Goal: Information Seeking & Learning: Check status

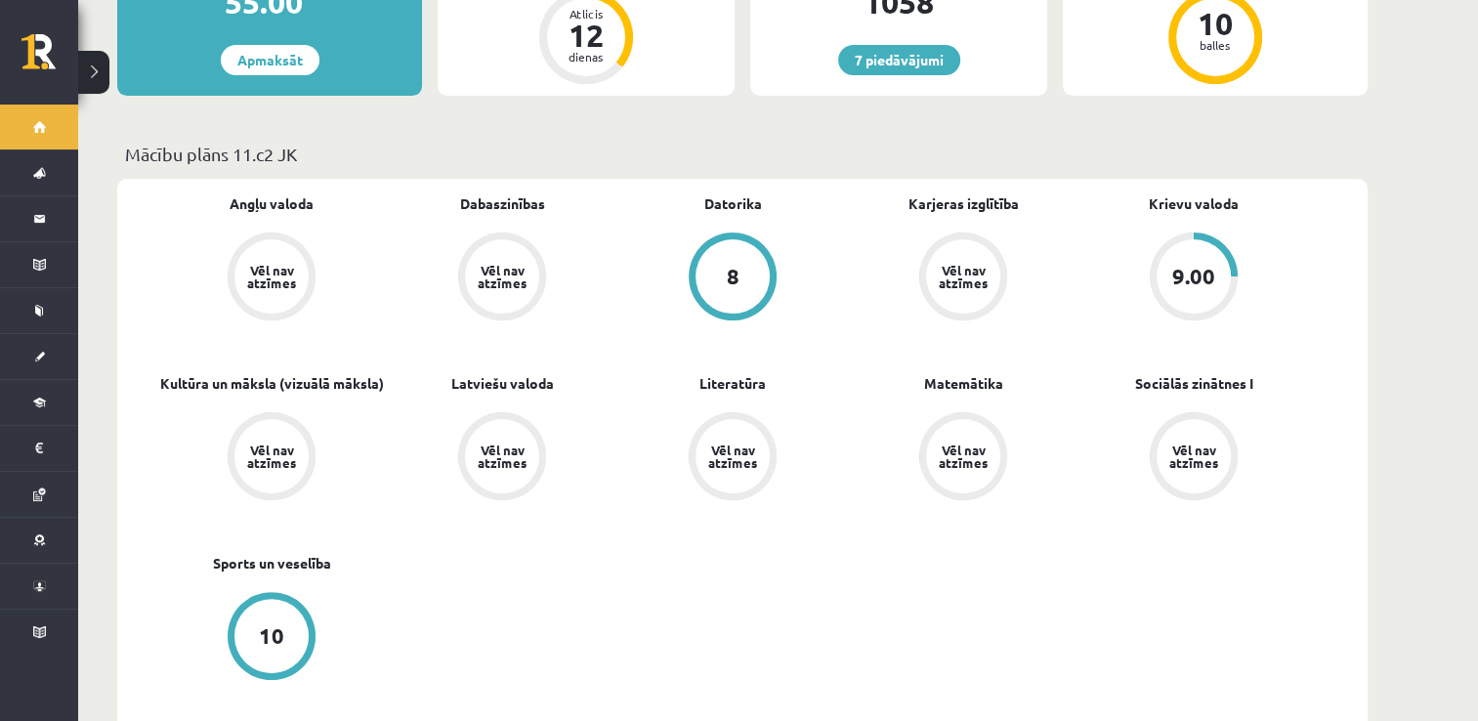
scroll to position [879, 0]
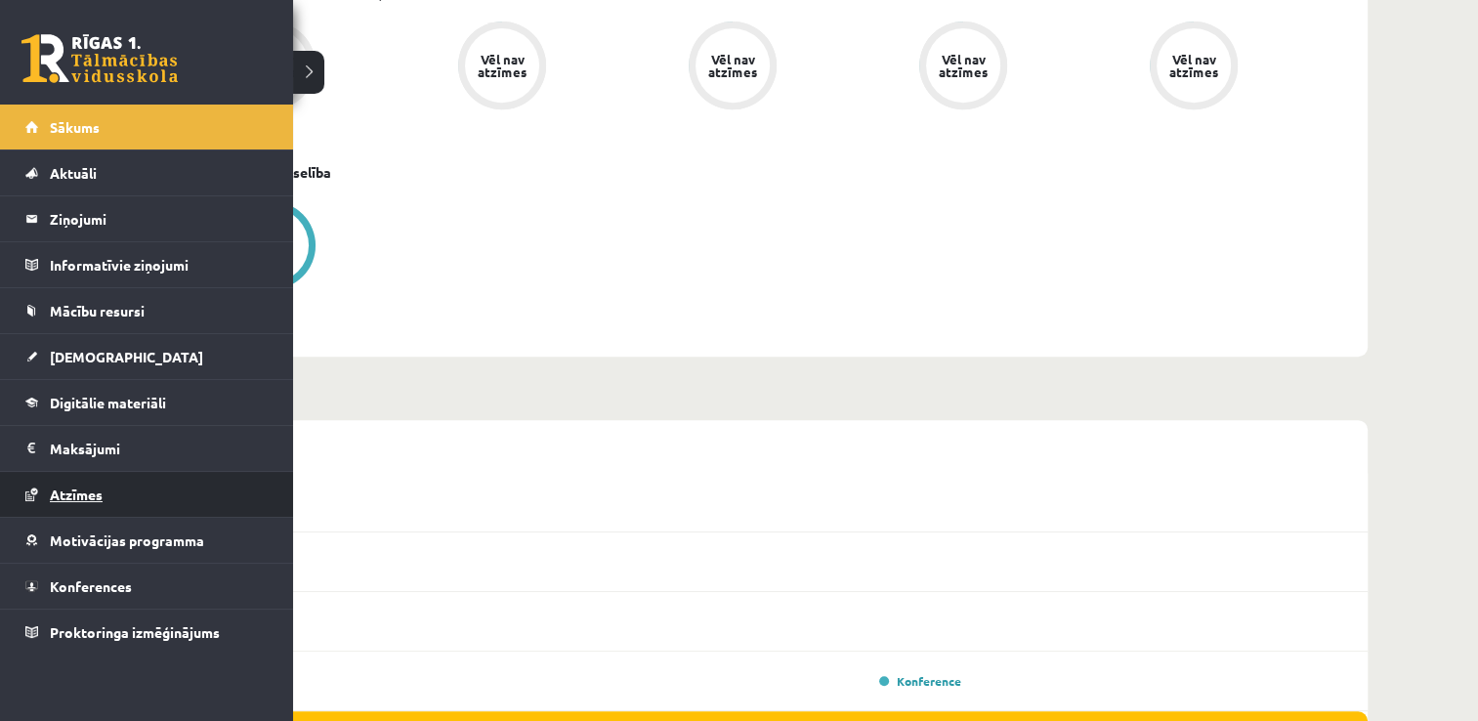
click at [74, 487] on span "Atzīmes" at bounding box center [76, 495] width 53 height 18
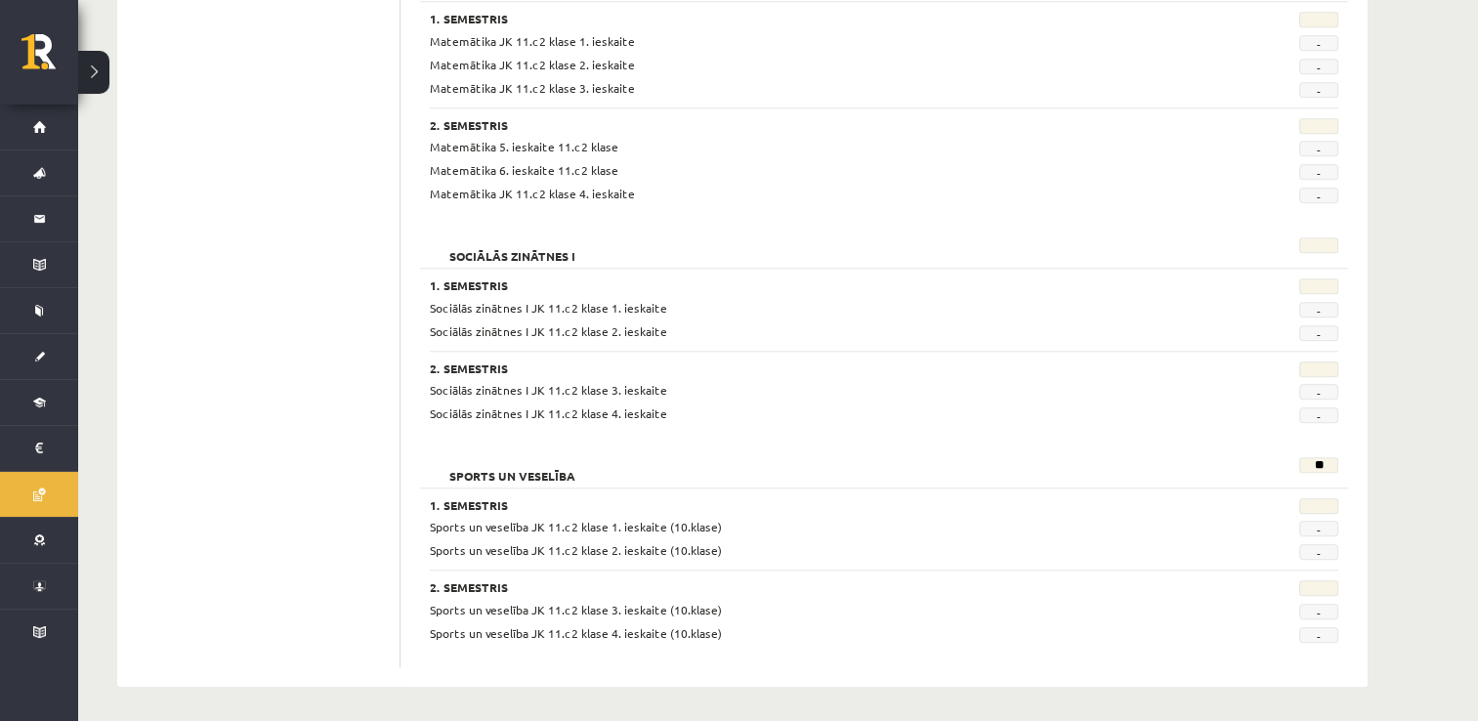
scroll to position [1204, 0]
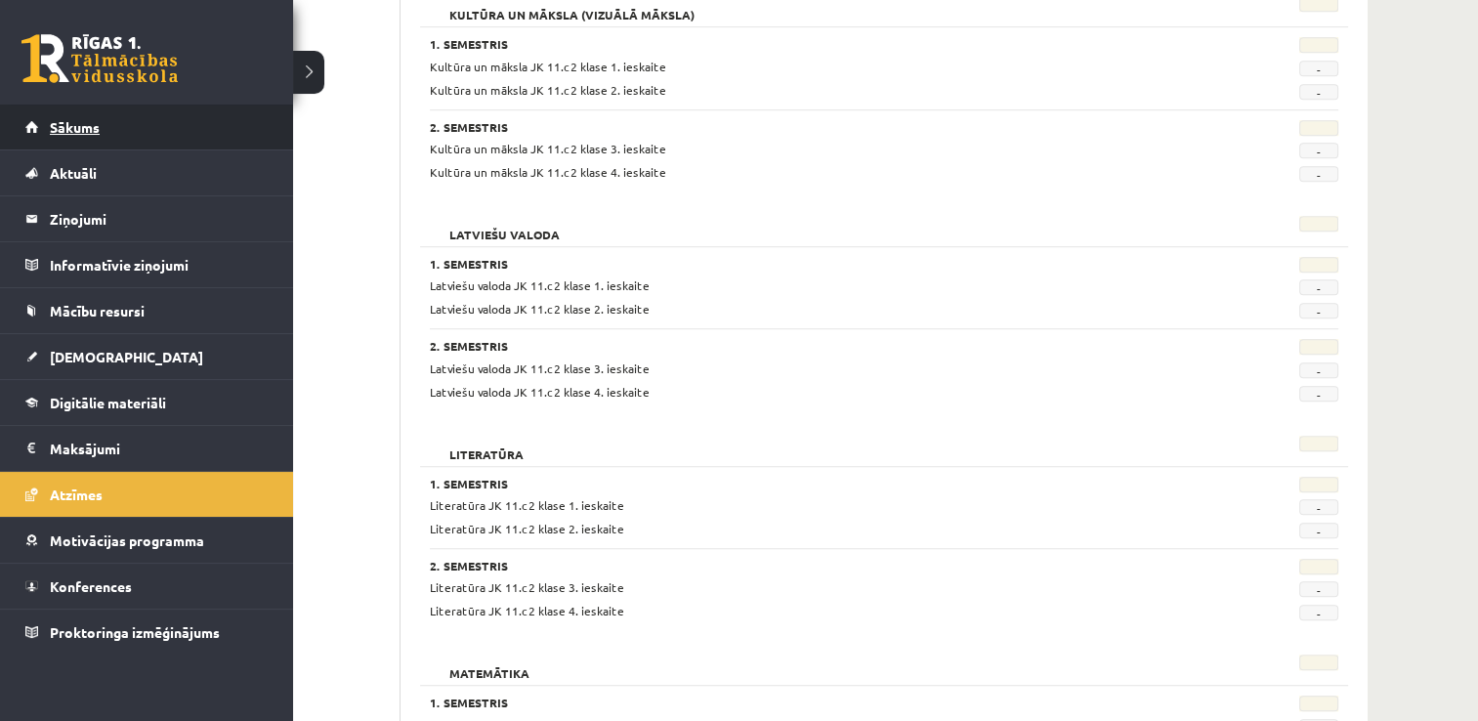
click at [74, 129] on span "Sākums" at bounding box center [75, 127] width 50 height 18
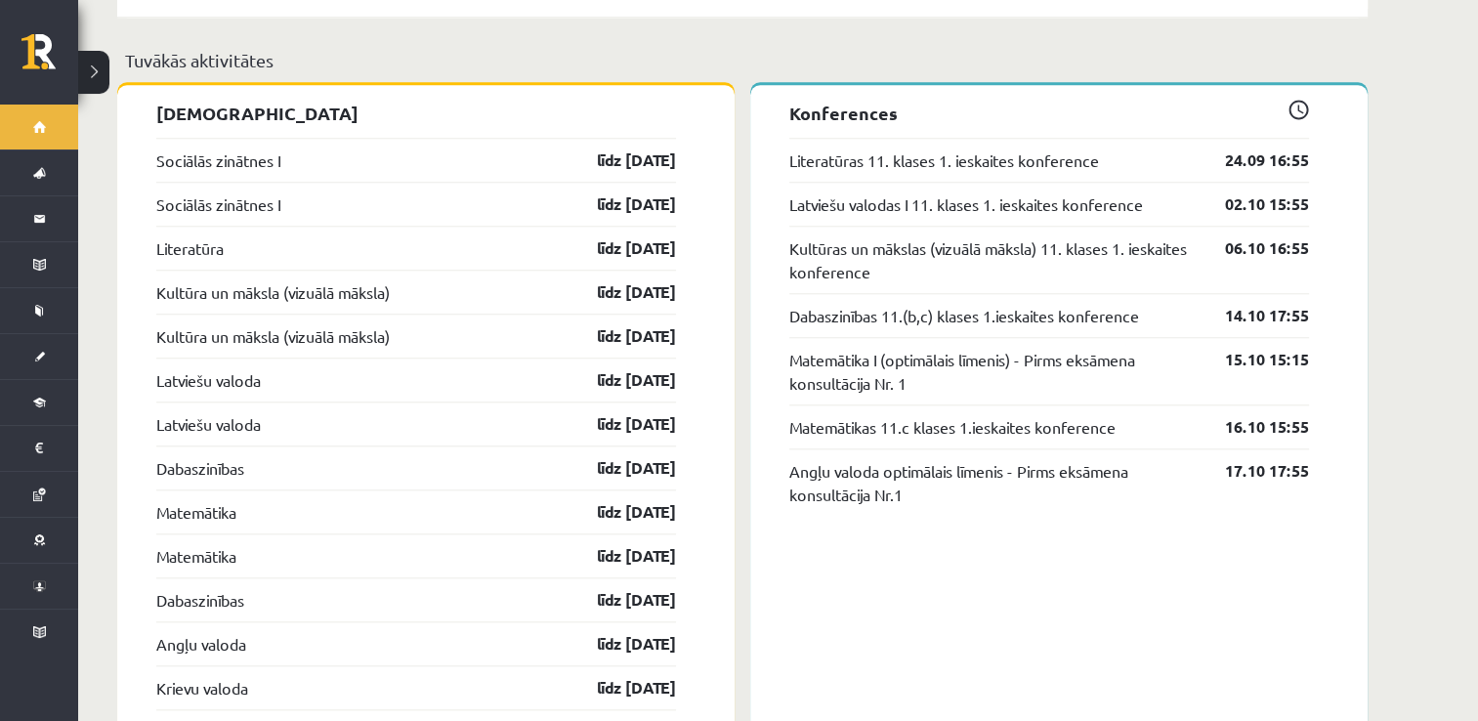
scroll to position [1385, 0]
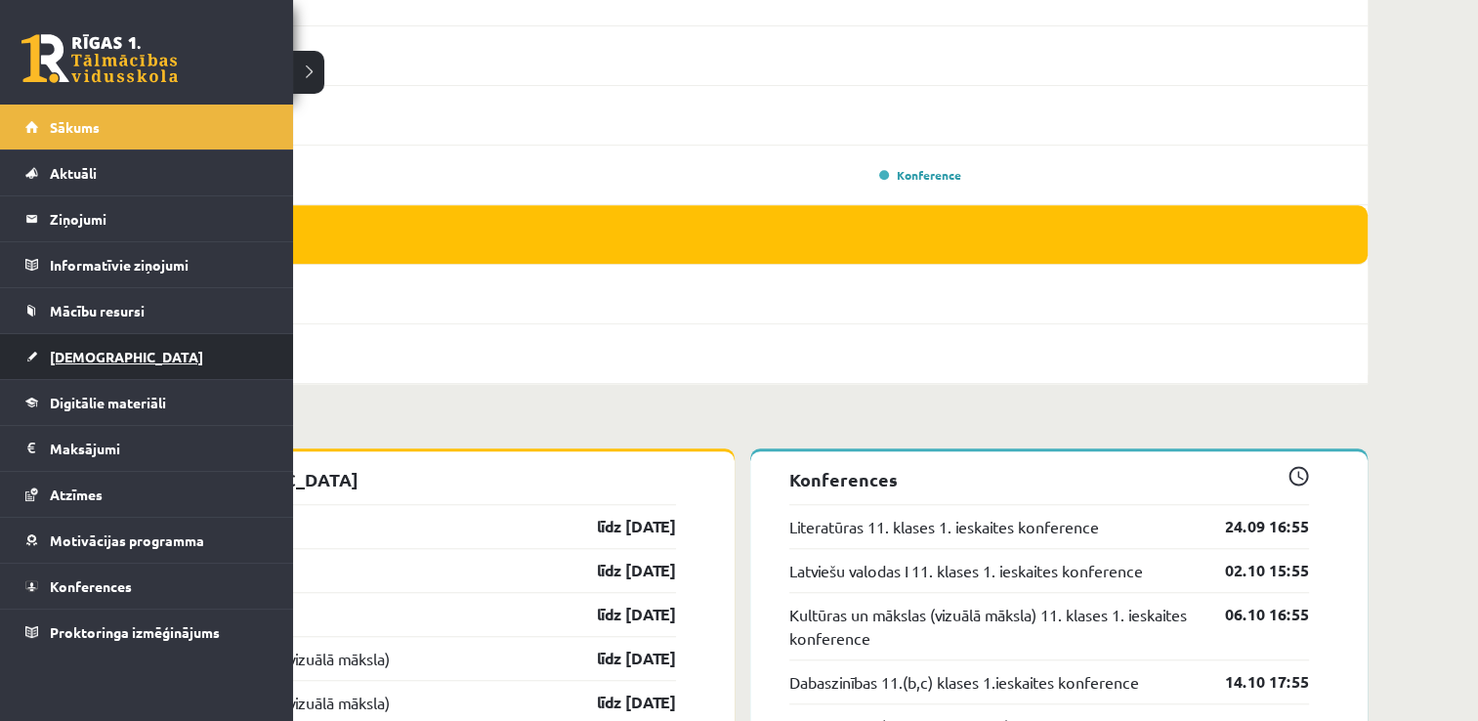
click at [99, 357] on span "[DEMOGRAPHIC_DATA]" at bounding box center [126, 357] width 153 height 18
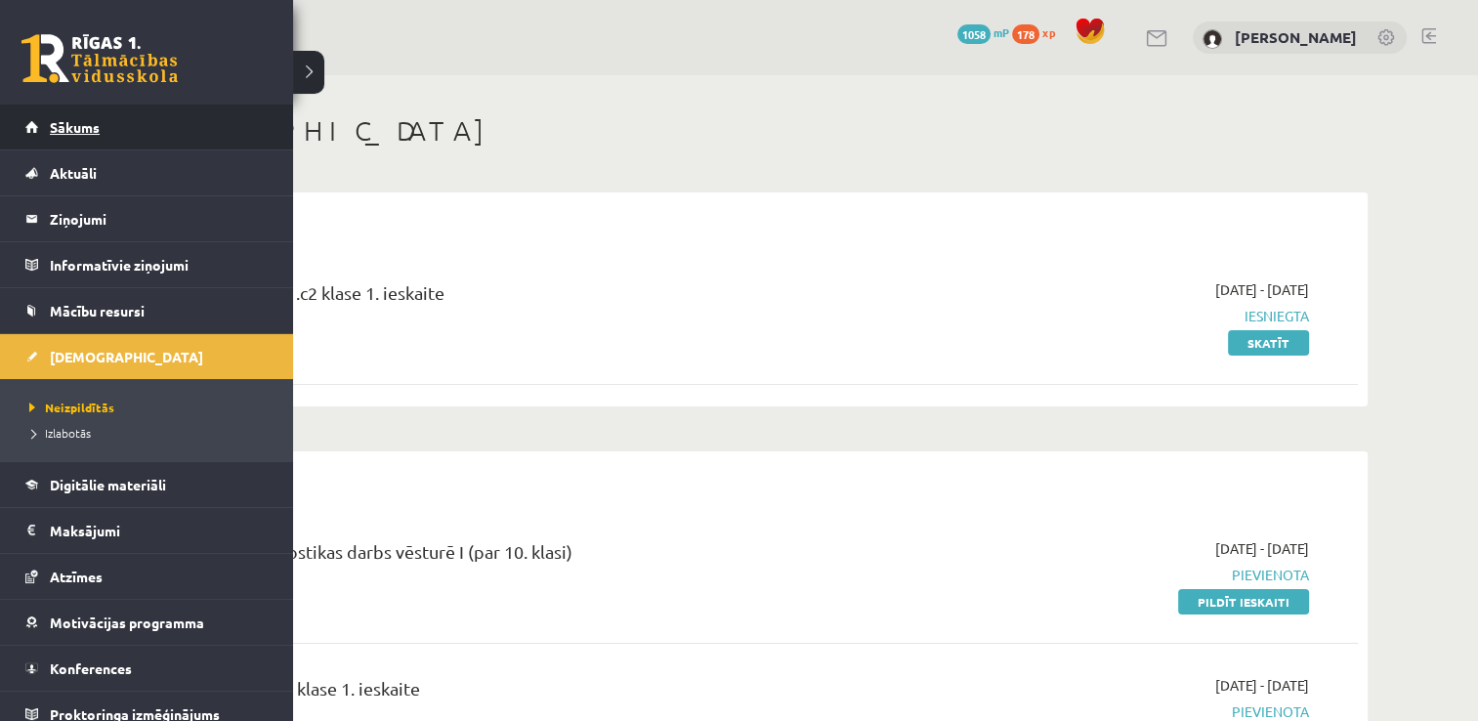
click at [62, 130] on span "Sākums" at bounding box center [75, 127] width 50 height 18
